Goal: Information Seeking & Learning: Find specific fact

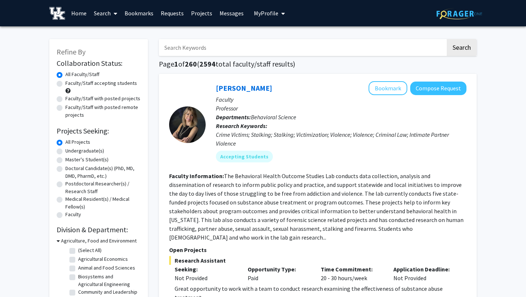
click at [223, 12] on link "Messages" at bounding box center [231, 13] width 31 height 26
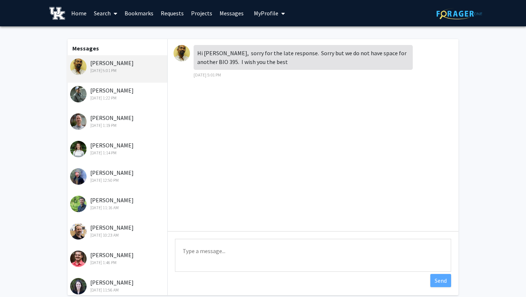
click at [149, 94] on div "[PERSON_NAME] [DATE] 1:22 PM" at bounding box center [117, 93] width 95 height 15
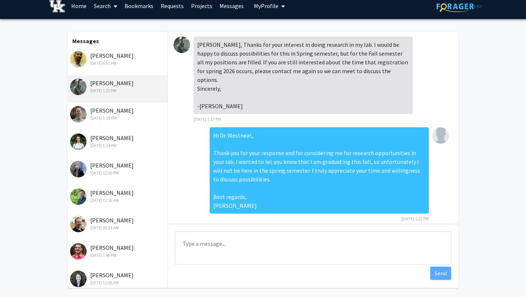
scroll to position [9, 0]
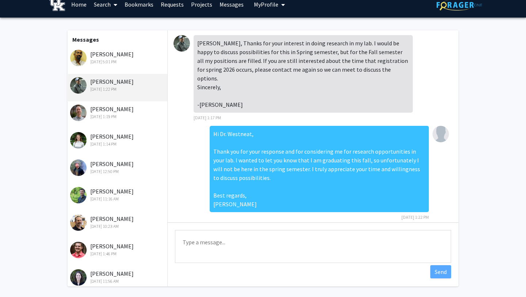
click at [102, 120] on div "[PERSON_NAME] [DATE] 1:19 PM" at bounding box center [117, 114] width 101 height 27
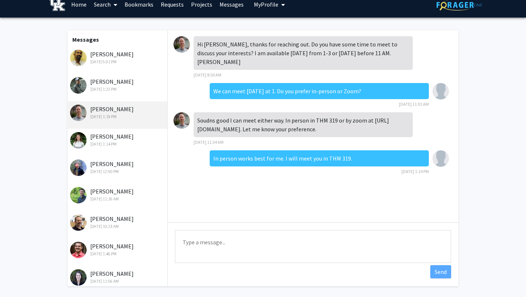
click at [122, 167] on div "[PERSON_NAME] [DATE] 12:50 PM" at bounding box center [117, 166] width 95 height 15
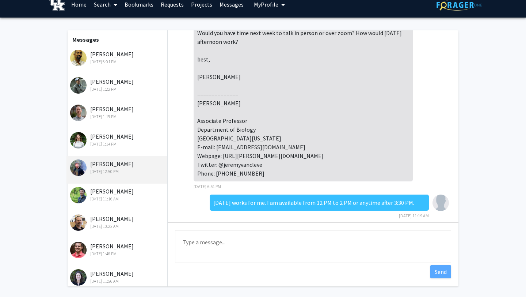
scroll to position [0, 0]
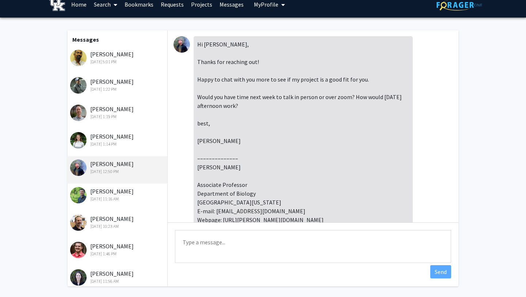
click at [110, 5] on link "Search" at bounding box center [105, 5] width 31 height 26
click at [119, 117] on div "[DATE] 1:19 PM" at bounding box center [117, 116] width 95 height 7
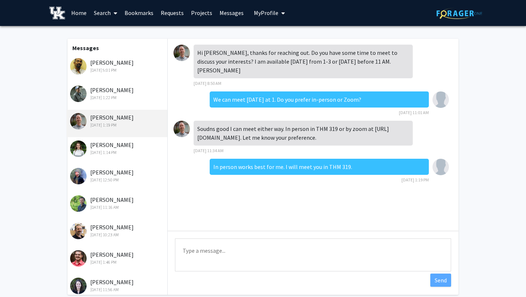
click at [131, 174] on div "[PERSON_NAME] [DATE] 12:50 PM" at bounding box center [117, 175] width 95 height 15
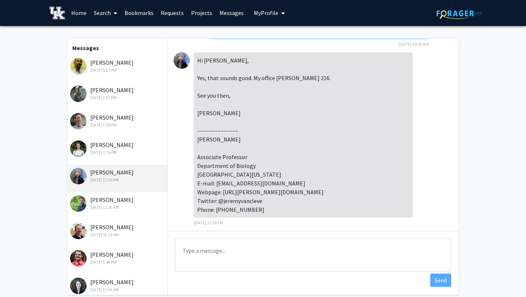
scroll to position [461, 0]
click at [135, 123] on div "[DATE] 1:19 PM" at bounding box center [117, 125] width 95 height 7
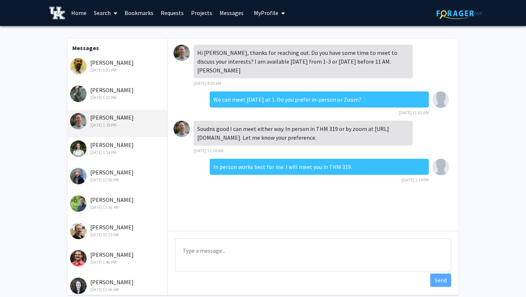
scroll to position [0, 0]
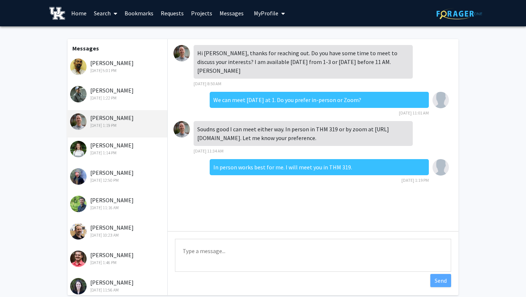
click at [128, 150] on div "[DATE] 1:14 PM" at bounding box center [117, 153] width 95 height 7
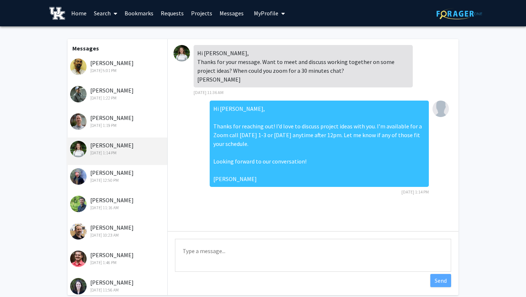
click at [126, 127] on div "[DATE] 1:19 PM" at bounding box center [117, 125] width 95 height 7
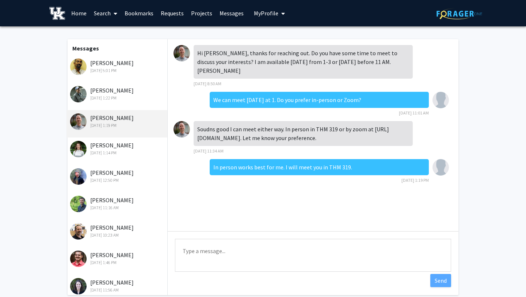
click at [120, 176] on div "[PERSON_NAME] [DATE] 12:50 PM" at bounding box center [117, 175] width 95 height 15
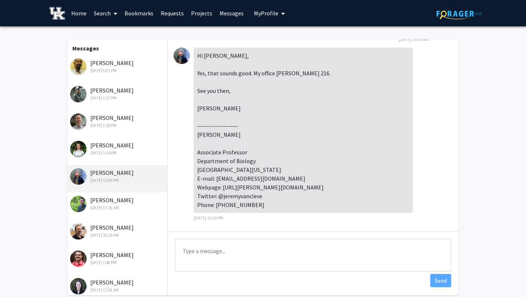
scroll to position [466, 0]
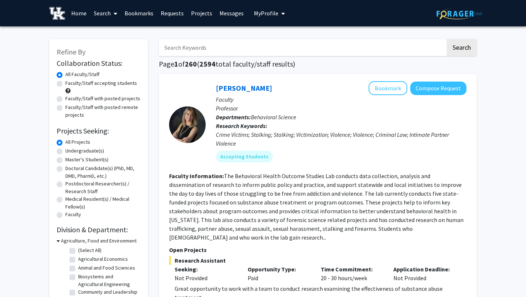
click at [186, 50] on input "Search Keywords" at bounding box center [302, 47] width 287 height 17
type input "jeremy van cleve"
click at [447, 39] on button "Search" at bounding box center [462, 47] width 30 height 17
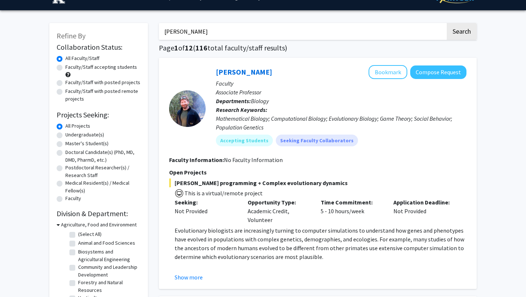
scroll to position [17, 0]
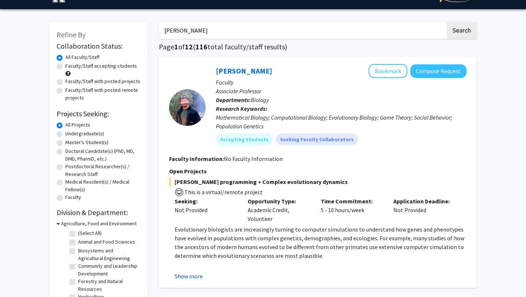
click at [195, 278] on button "Show more" at bounding box center [189, 276] width 28 height 9
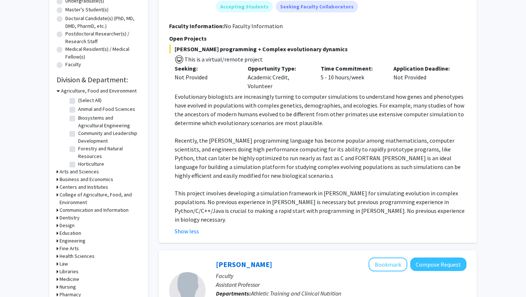
scroll to position [0, 0]
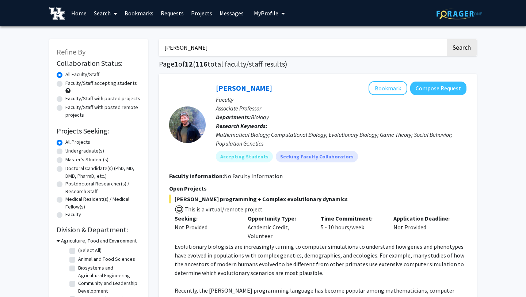
click at [174, 10] on link "Requests" at bounding box center [172, 13] width 30 height 26
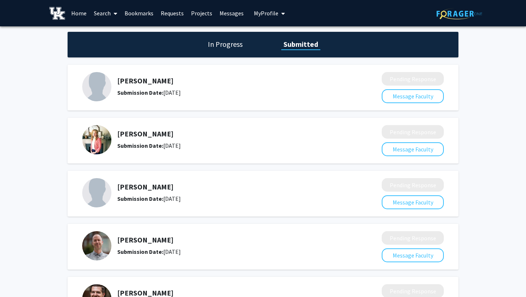
click at [101, 17] on link "Search" at bounding box center [105, 13] width 31 height 26
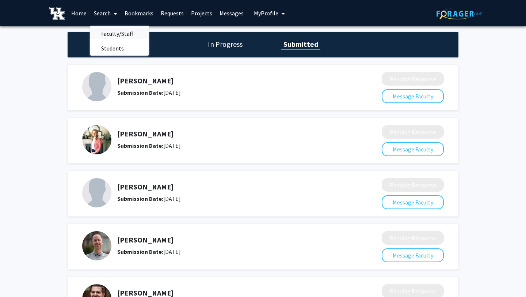
click at [107, 35] on span "Faculty/Staff" at bounding box center [117, 33] width 54 height 15
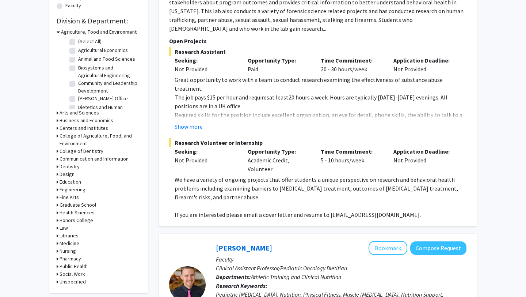
scroll to position [204, 0]
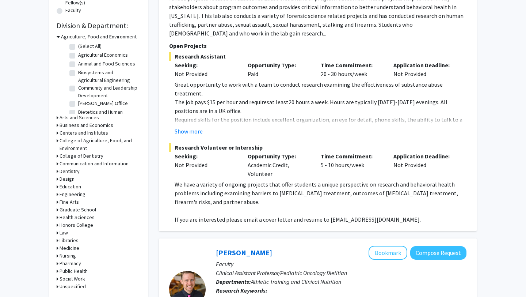
click at [79, 126] on h3 "Business and Economics" at bounding box center [87, 125] width 54 height 8
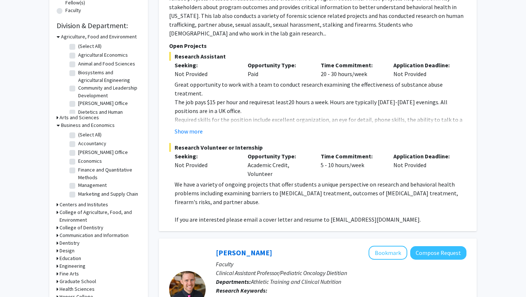
click at [78, 127] on h3 "Business and Economics" at bounding box center [88, 125] width 54 height 8
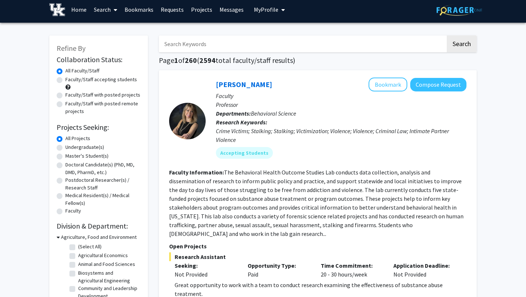
scroll to position [0, 0]
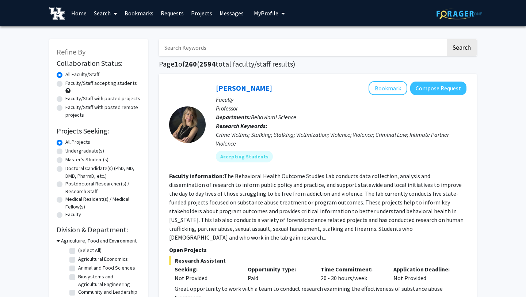
click at [215, 48] on input "Search Keywords" at bounding box center [302, 47] width 287 height 17
click at [459, 47] on button "Search" at bounding box center [462, 47] width 30 height 17
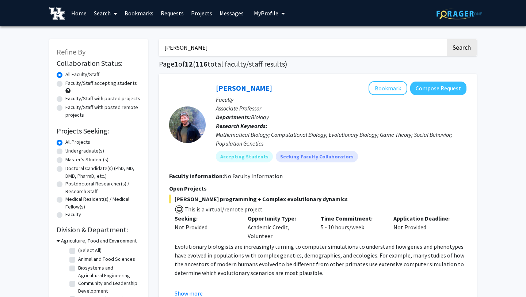
click at [256, 46] on input "jeremy van cleve" at bounding box center [302, 47] width 287 height 17
type input "erin richard"
click at [454, 52] on button "Search" at bounding box center [462, 47] width 30 height 17
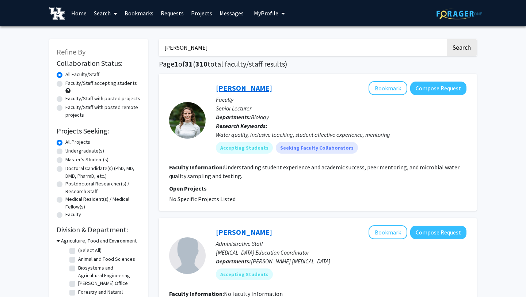
click at [243, 89] on link "[PERSON_NAME]" at bounding box center [244, 87] width 56 height 9
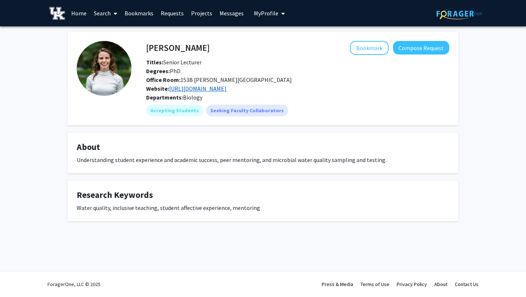
click at [220, 90] on link "https://bio.as.uky.edu/users/eemorr1" at bounding box center [197, 88] width 57 height 7
click at [105, 147] on h4 "About" at bounding box center [263, 147] width 373 height 11
click at [234, 16] on link "Messages" at bounding box center [231, 13] width 31 height 26
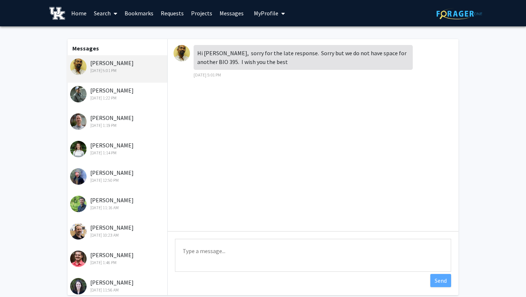
click at [133, 150] on div "[DATE] 1:14 PM" at bounding box center [117, 153] width 95 height 7
